Goal: Information Seeking & Learning: Learn about a topic

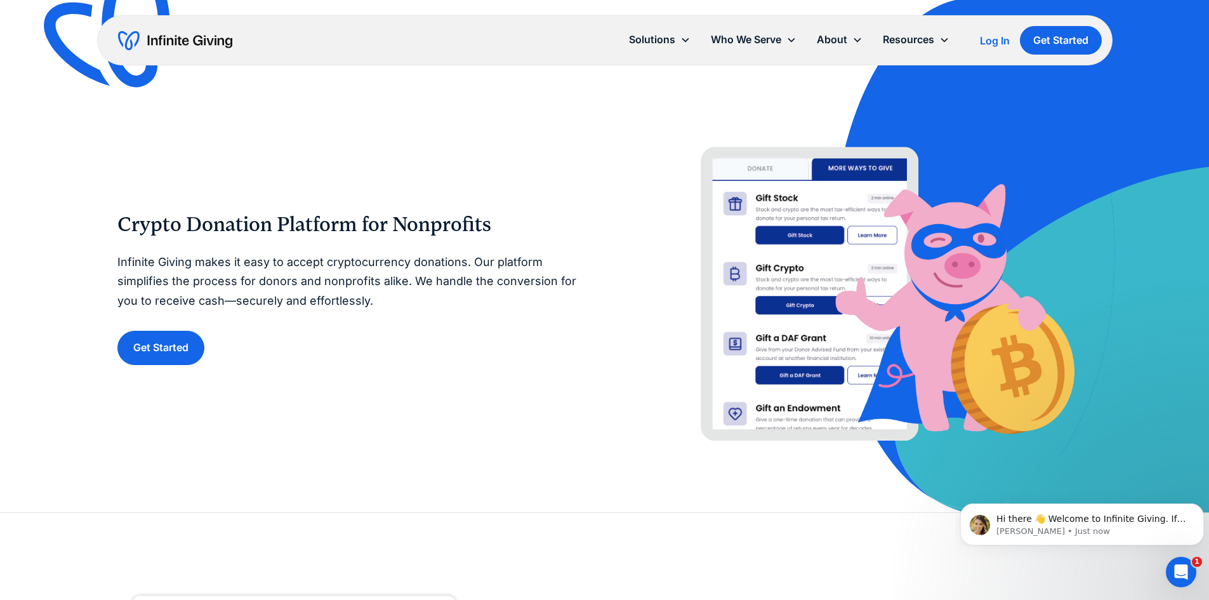
click at [1167, 358] on img at bounding box center [1019, 256] width 378 height 512
click at [846, 115] on link "Pricing" at bounding box center [842, 115] width 41 height 17
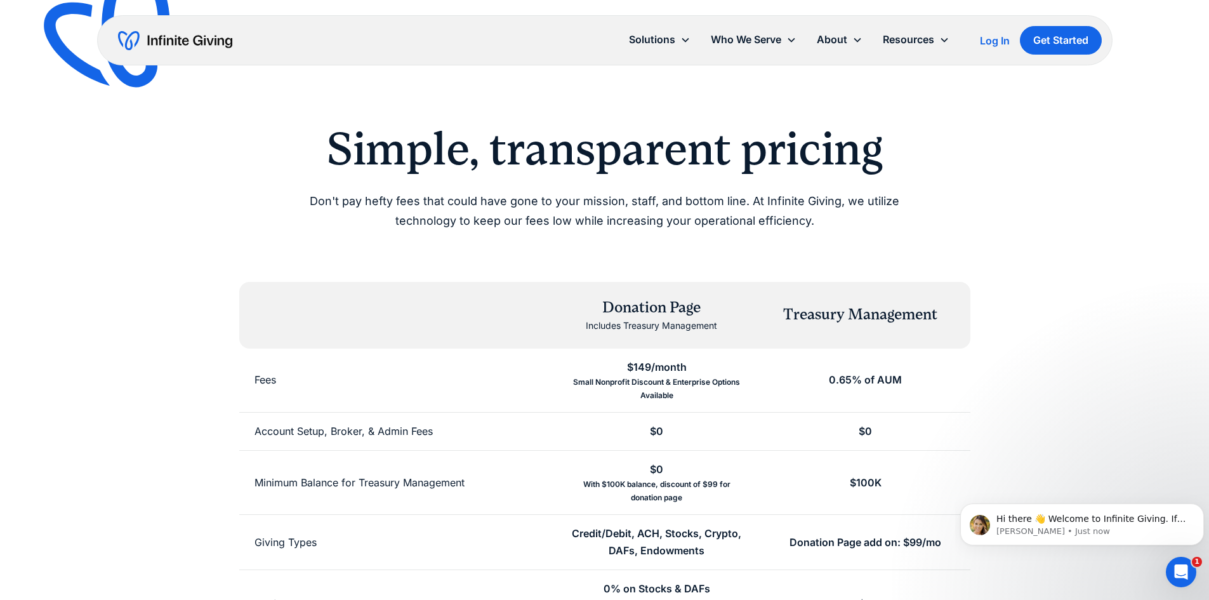
click at [1042, 240] on div "Simple, transparent pricing Don't pay hefty fees that could have gone to your m…" at bounding box center [604, 482] width 975 height 721
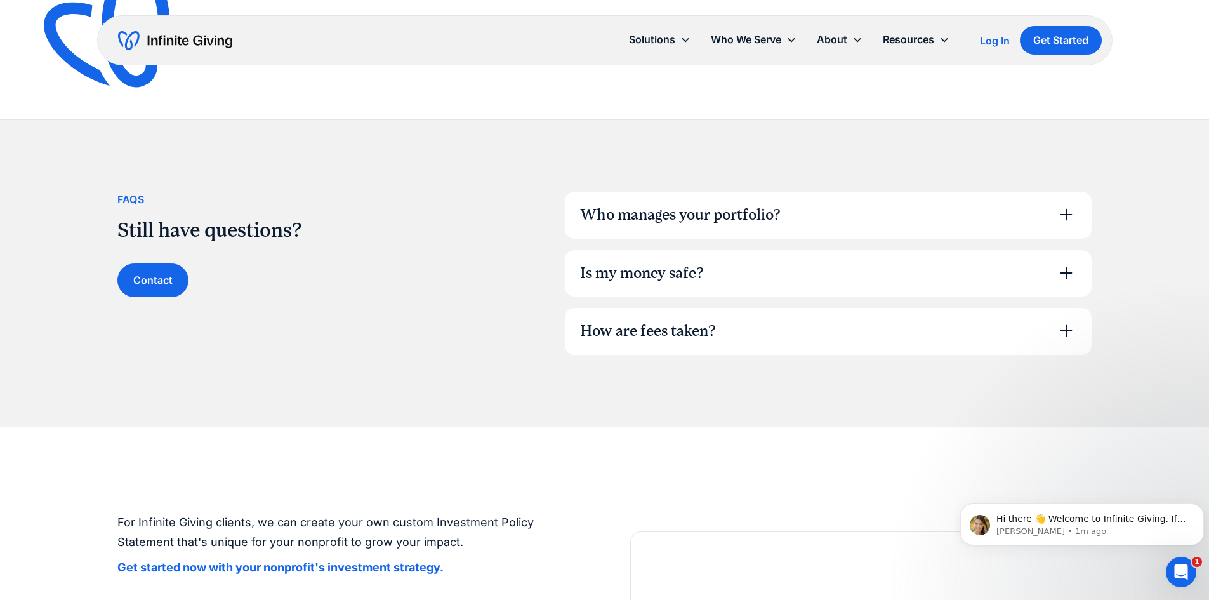
scroll to position [862, 0]
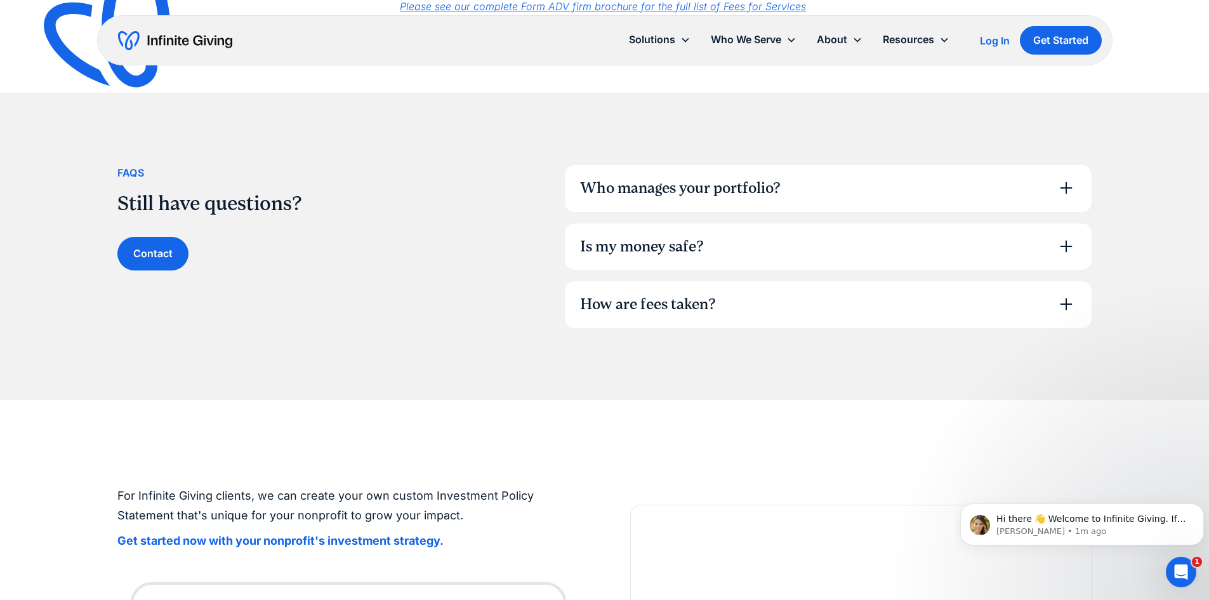
click at [1060, 198] on icon at bounding box center [1066, 188] width 20 height 20
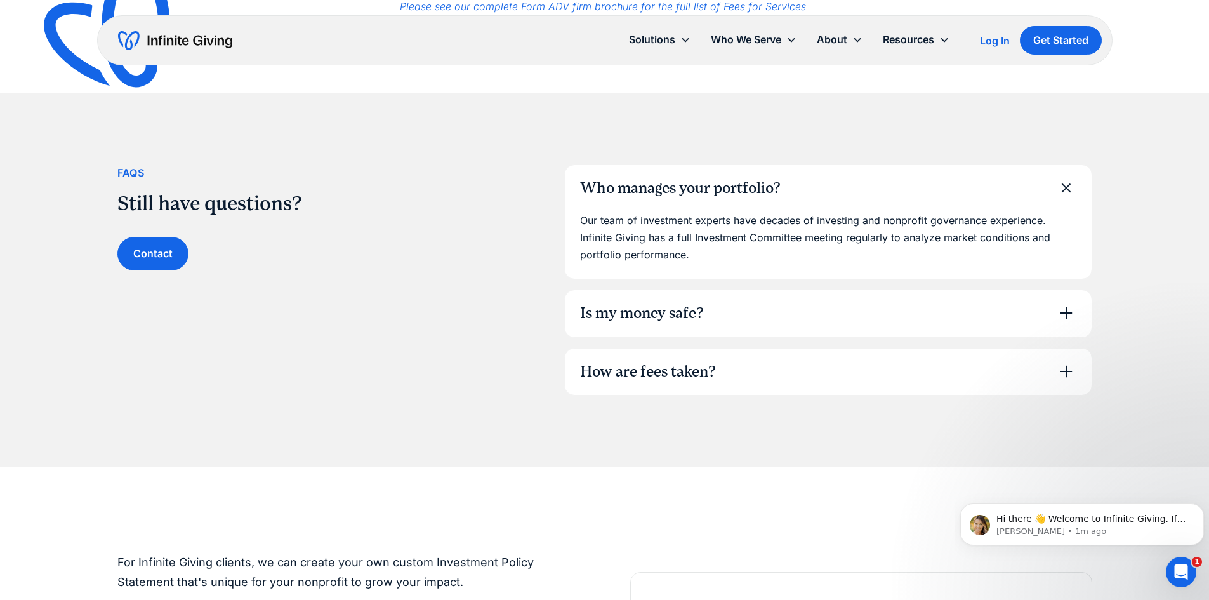
click at [1061, 195] on icon at bounding box center [1065, 188] width 29 height 29
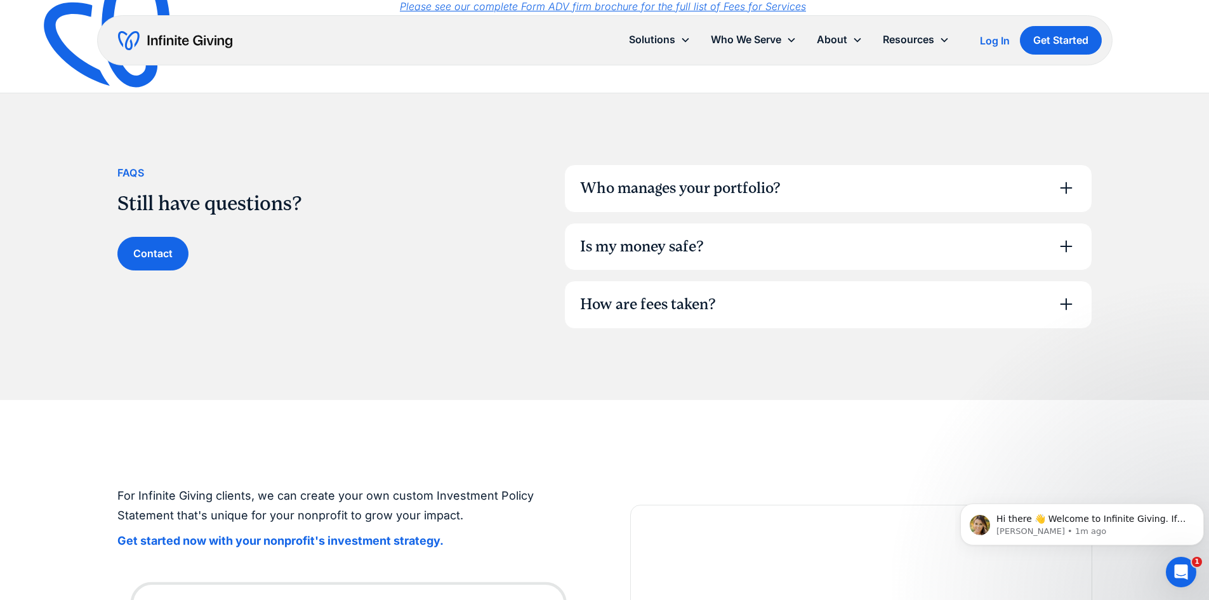
click at [1054, 292] on div "How are fees taken?" at bounding box center [828, 304] width 527 height 47
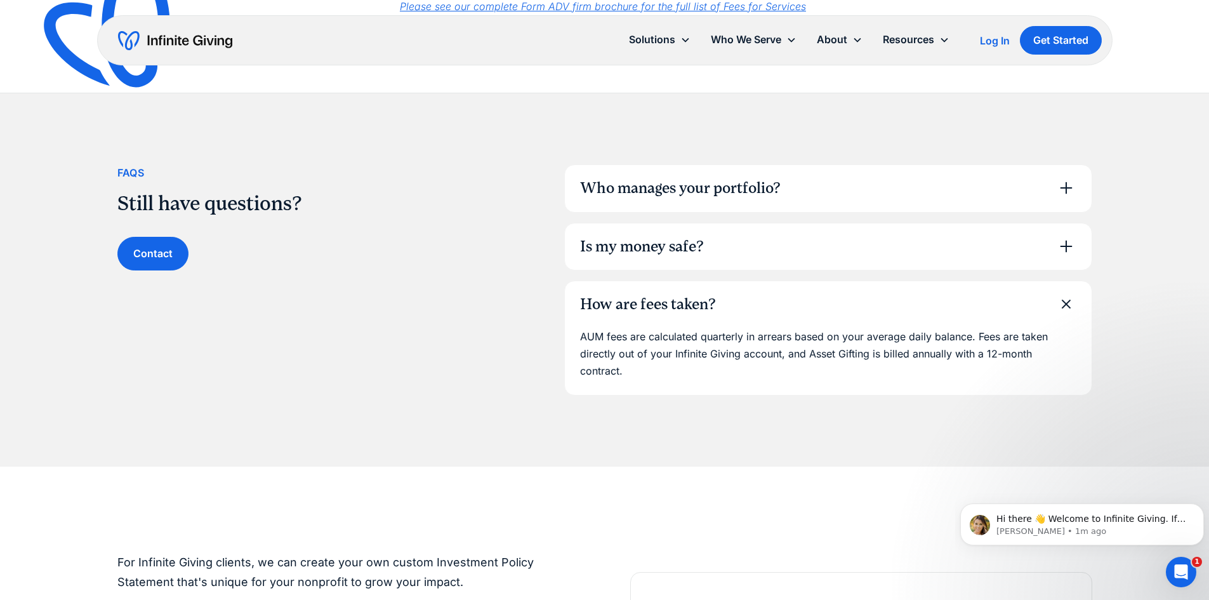
click at [1054, 292] on div "How are fees taken?" at bounding box center [828, 304] width 527 height 47
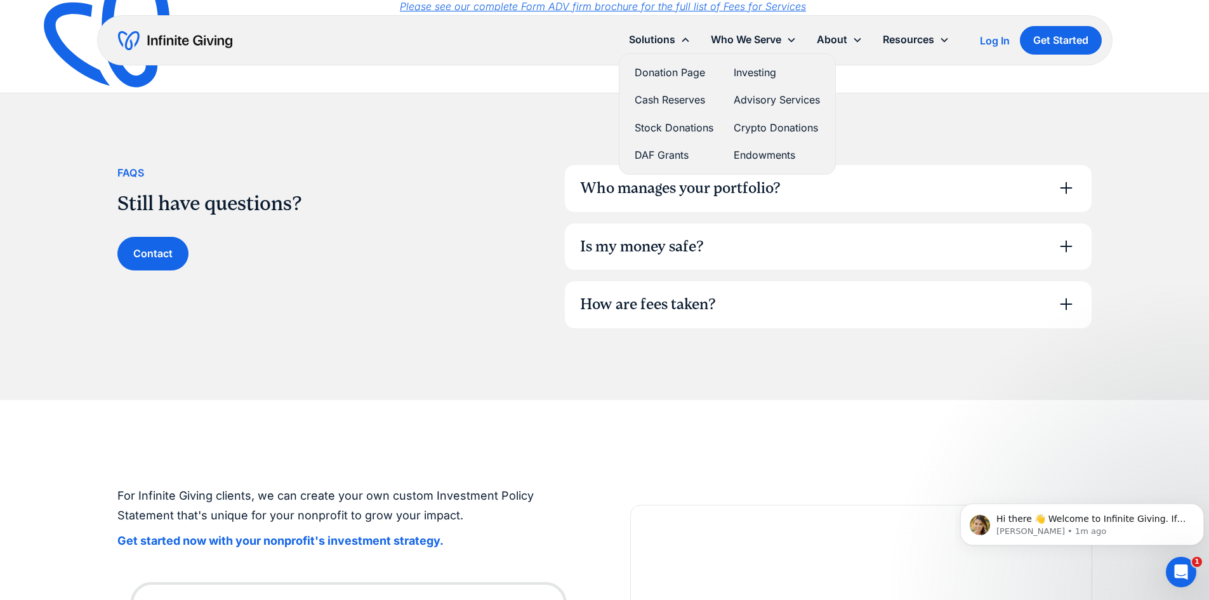
click at [684, 126] on link "Stock Donations" at bounding box center [673, 127] width 79 height 17
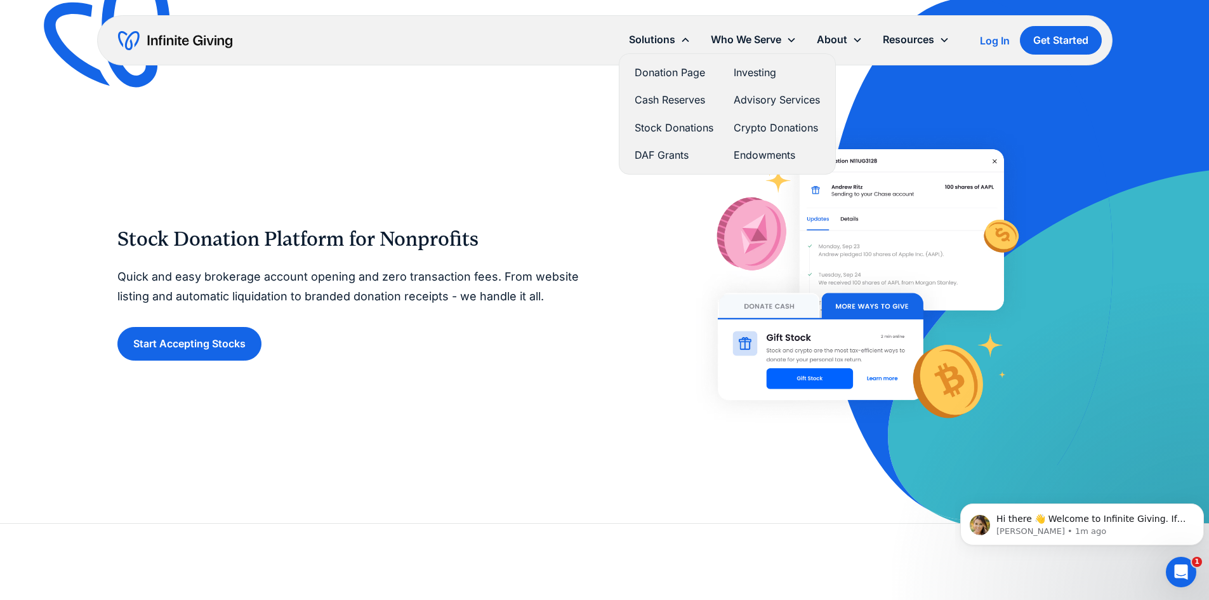
click at [763, 155] on link "Endowments" at bounding box center [776, 155] width 86 height 17
